Goal: Check status: Check status

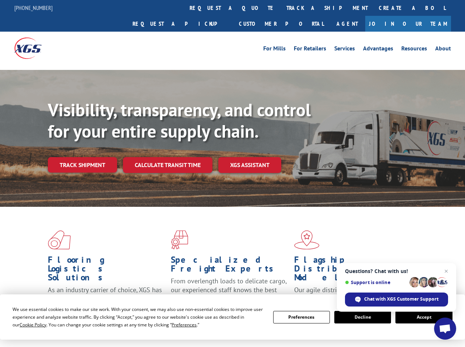
click at [232, 173] on div "Visibility, transparency, and control for your entire supply chain. Track shipm…" at bounding box center [256, 150] width 417 height 103
click at [26, 325] on span "Cookie Policy" at bounding box center [33, 325] width 27 height 6
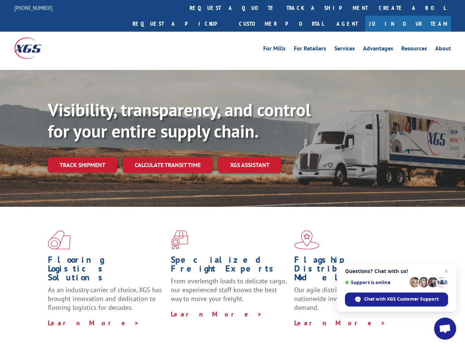
click at [177, 325] on div "Flooring Logistics Solutions As an industry carrier of choice, XGS has brought …" at bounding box center [232, 281] width 465 height 148
click at [302, 317] on div "Flooring Logistics Solutions As an industry carrier of choice, XGS has brought …" at bounding box center [232, 279] width 465 height 144
click at [363, 317] on div "Flooring Logistics Solutions As an industry carrier of choice, XGS has brought …" at bounding box center [232, 279] width 465 height 144
click at [424, 317] on div "Flooring Logistics Solutions As an industry carrier of choice, XGS has brought …" at bounding box center [232, 279] width 465 height 144
click at [232, 173] on div "Visibility, transparency, and control for your entire supply chain. Track shipm…" at bounding box center [256, 150] width 417 height 103
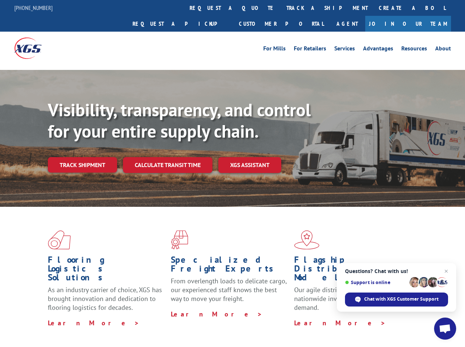
click at [281, 8] on link "track a shipment" at bounding box center [327, 8] width 92 height 16
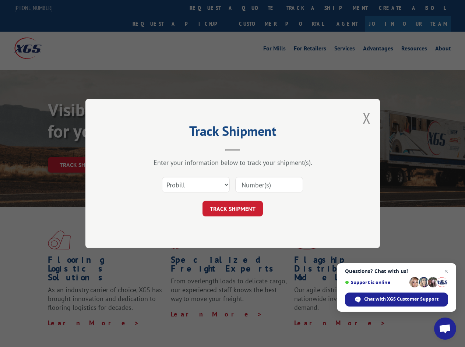
click at [257, 8] on div "Track Shipment Enter your information below to track your shipment(s). Select c…" at bounding box center [232, 173] width 465 height 347
click at [303, 8] on div "Track Shipment Enter your information below to track your shipment(s). Select c…" at bounding box center [232, 173] width 465 height 347
